Goal: Find specific page/section: Find specific page/section

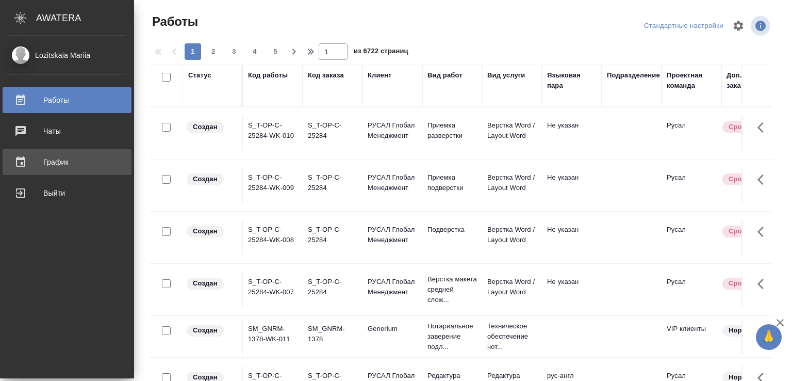
click at [63, 157] on div "График" at bounding box center [67, 161] width 119 height 15
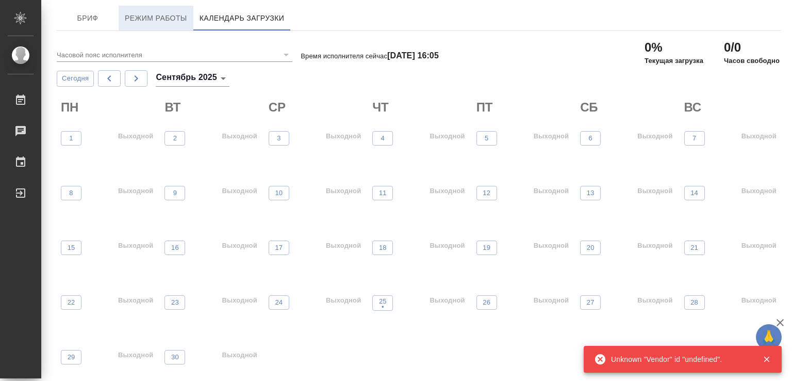
click at [145, 18] on span "Режим работы" at bounding box center [156, 18] width 62 height 13
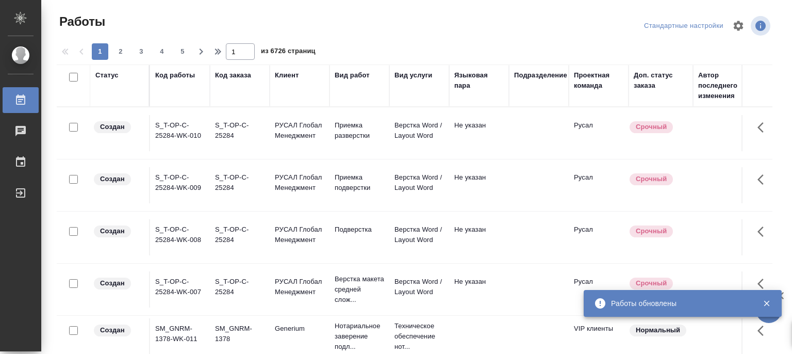
scroll to position [61, 0]
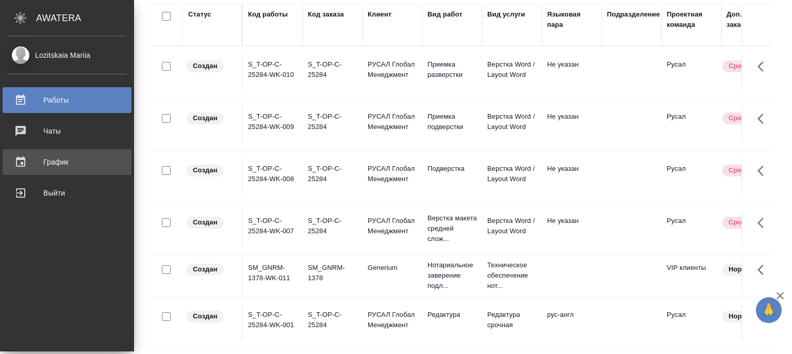
click at [52, 164] on div "График" at bounding box center [67, 161] width 119 height 15
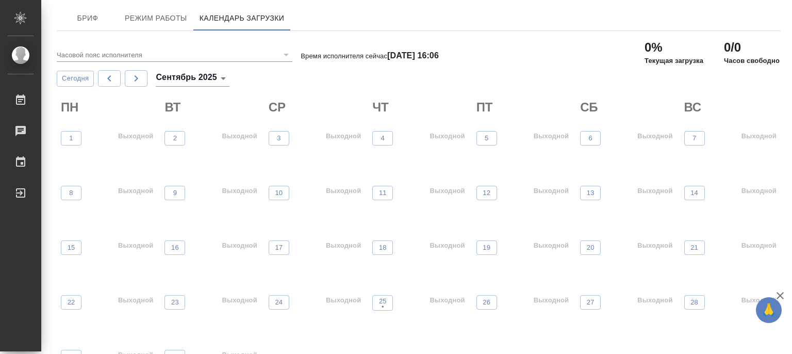
click at [282, 56] on div at bounding box center [285, 54] width 13 height 14
click at [164, 19] on span "Режим работы" at bounding box center [156, 18] width 62 height 13
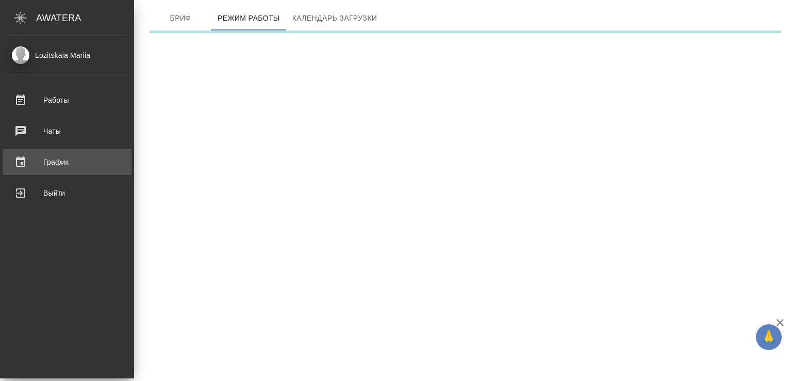
click at [48, 156] on div "График" at bounding box center [67, 161] width 119 height 15
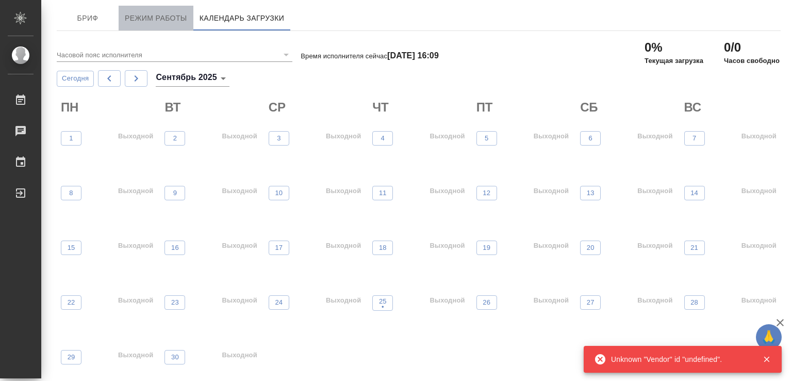
click at [153, 17] on span "Режим работы" at bounding box center [156, 18] width 62 height 13
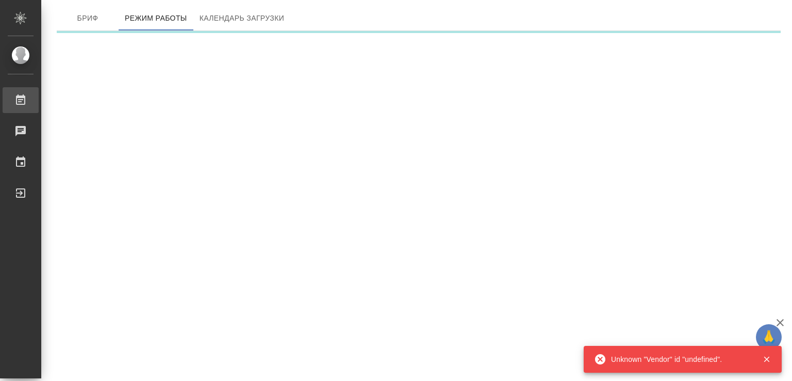
click at [21, 98] on div "Работы" at bounding box center [8, 99] width 26 height 15
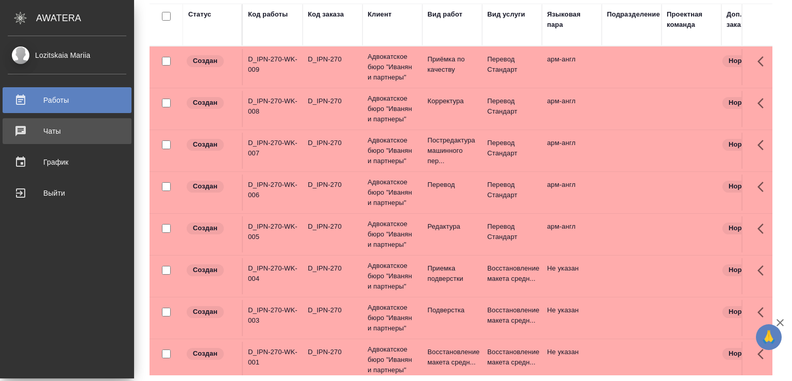
click at [60, 124] on div "Чаты" at bounding box center [67, 130] width 119 height 15
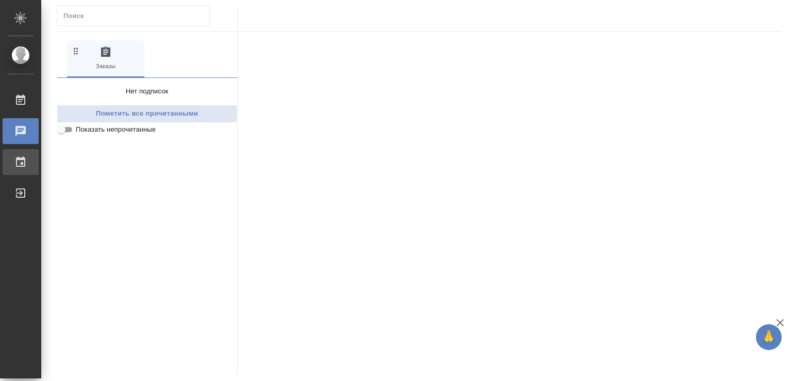
click at [41, 158] on li "График" at bounding box center [20, 162] width 41 height 26
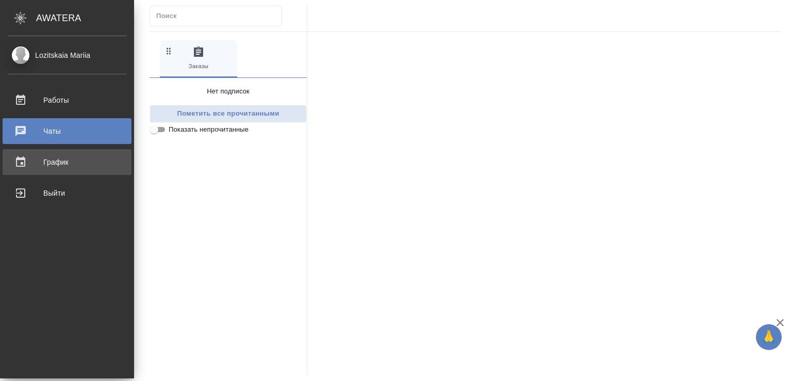
click at [70, 159] on div "График" at bounding box center [67, 161] width 119 height 15
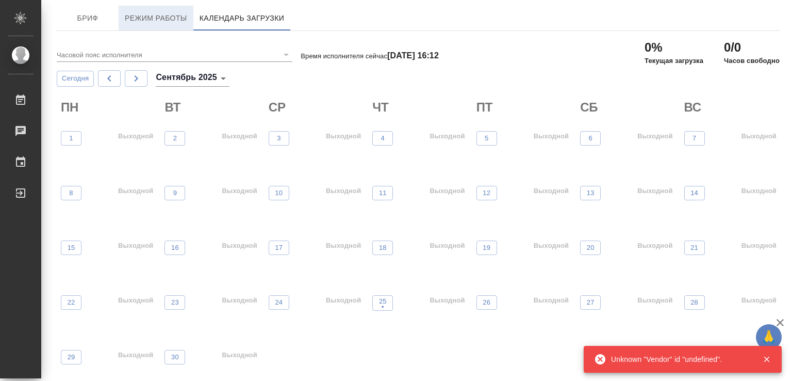
click at [155, 15] on span "Режим работы" at bounding box center [156, 18] width 62 height 13
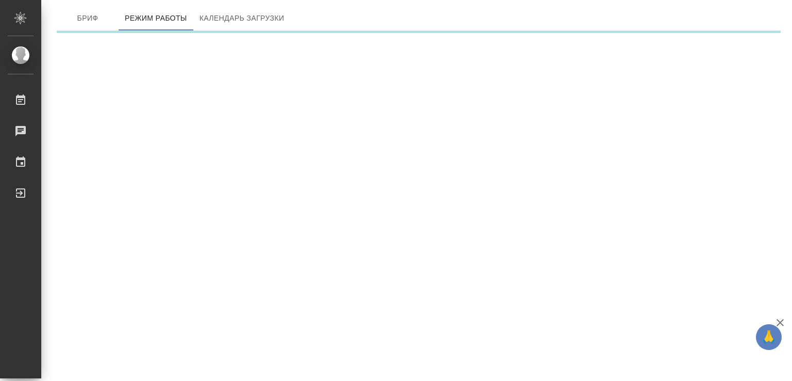
drag, startPoint x: 449, startPoint y: 2, endPoint x: 298, endPoint y: 122, distance: 193.5
click at [298, 122] on div ".cls-1 fill:#fff; AWATERA Lozitskaia Mariia Работы 0 Чаты График Выйти Бриф Реж…" at bounding box center [396, 190] width 792 height 381
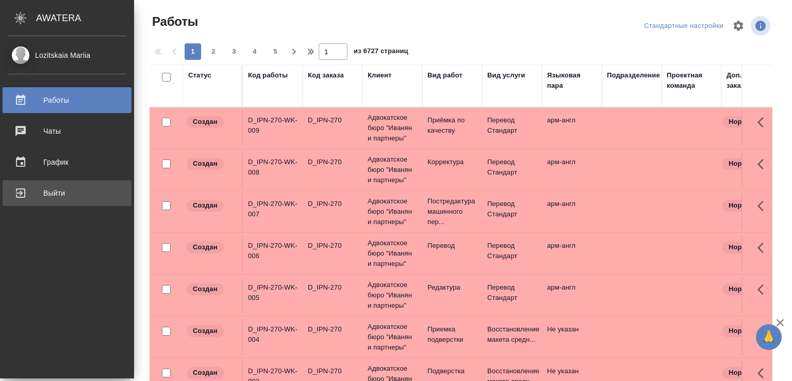
click at [56, 187] on div "Выйти" at bounding box center [67, 192] width 119 height 15
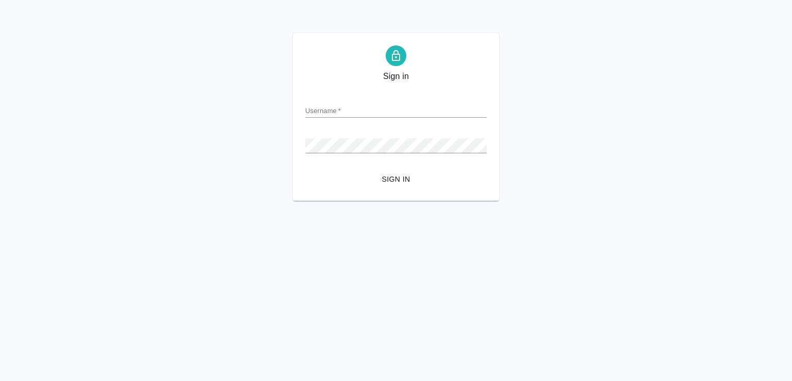
type input "m.lozitskaia@awatera.com"
click at [408, 179] on span "Sign in" at bounding box center [396, 179] width 165 height 13
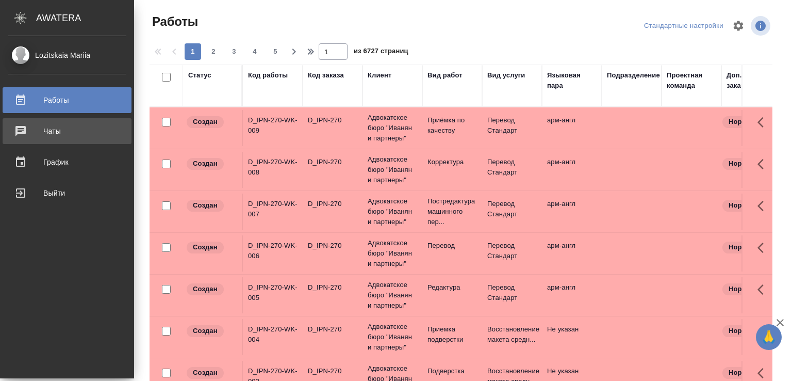
drag, startPoint x: 52, startPoint y: 164, endPoint x: 80, endPoint y: 142, distance: 36.1
click at [52, 163] on div "График" at bounding box center [67, 161] width 119 height 15
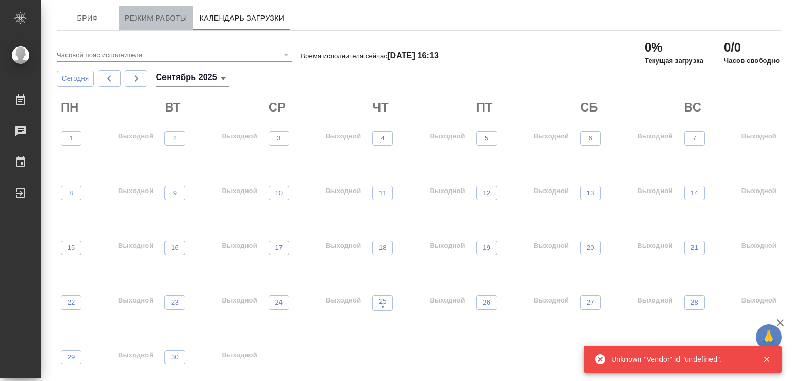
click at [163, 14] on span "Режим работы" at bounding box center [156, 18] width 62 height 13
